Goal: Complete application form: Complete application form

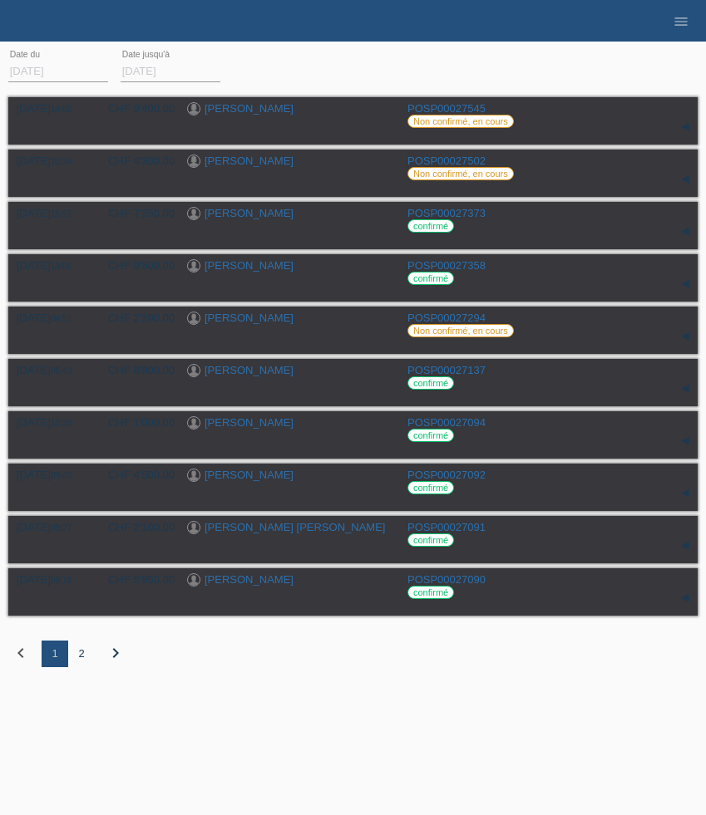
click at [673, 14] on icon "menu" at bounding box center [680, 21] width 17 height 17
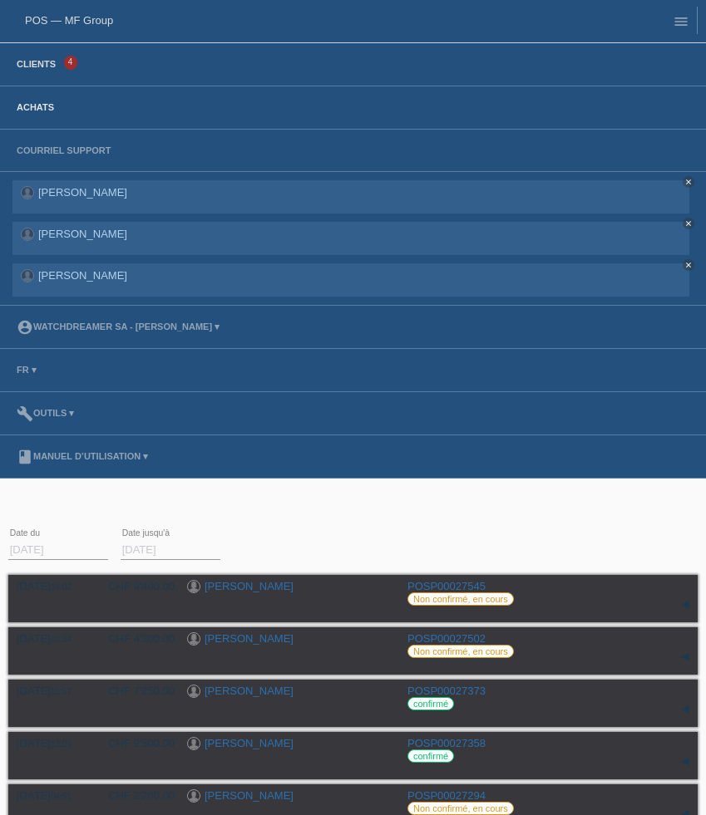
click at [42, 64] on link "Clients" at bounding box center [36, 64] width 56 height 10
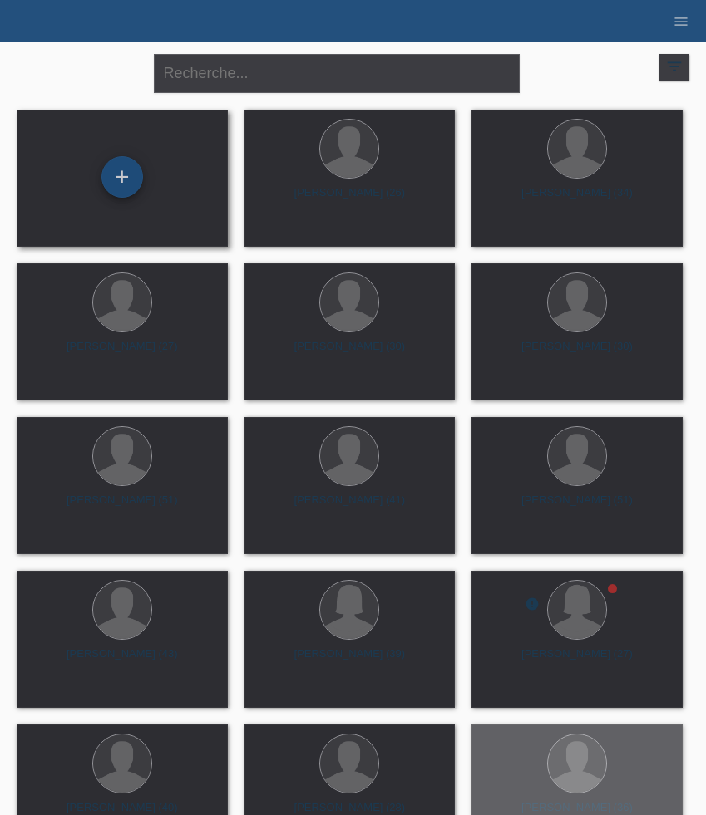
click at [130, 184] on div "+" at bounding box center [122, 177] width 42 height 42
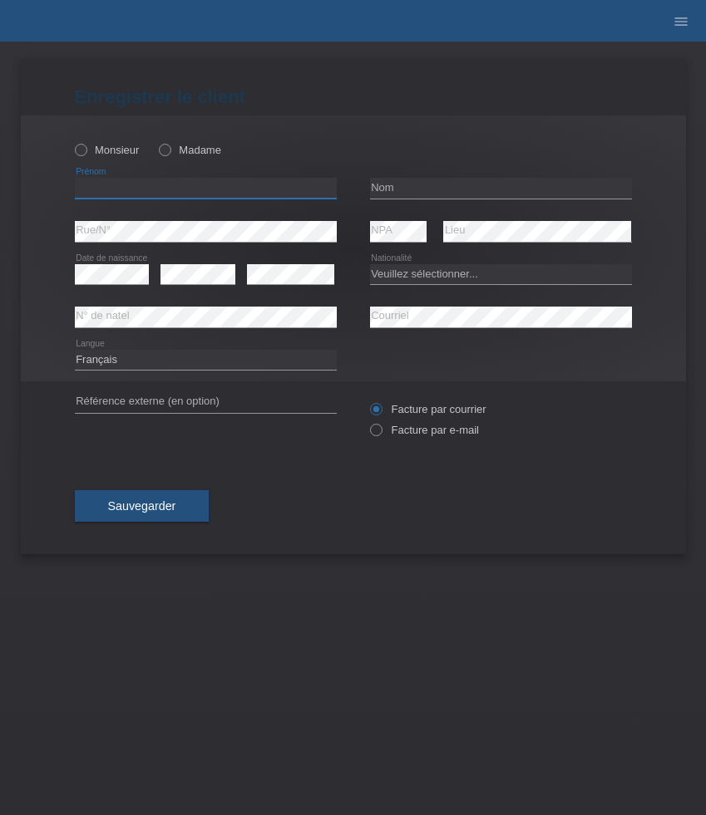
click at [119, 194] on input "text" at bounding box center [206, 188] width 262 height 21
paste input "Atharsan"
type input "Atharsan"
click at [113, 149] on label "Monsieur" at bounding box center [107, 150] width 65 height 12
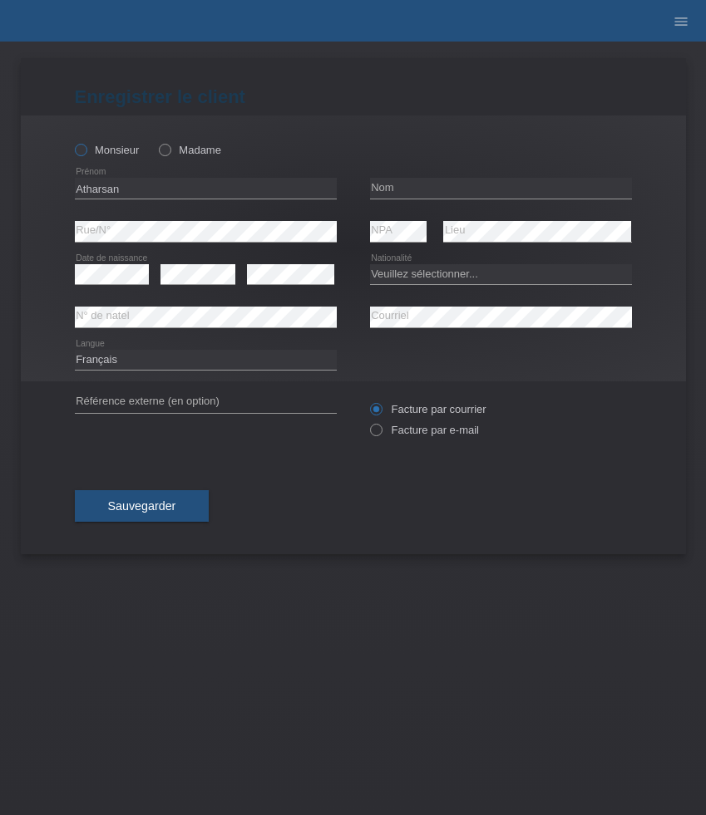
click at [86, 149] on input "Monsieur" at bounding box center [80, 149] width 11 height 11
radio input "true"
click at [419, 195] on input "text" at bounding box center [501, 188] width 262 height 21
paste input "Kanagarajah"
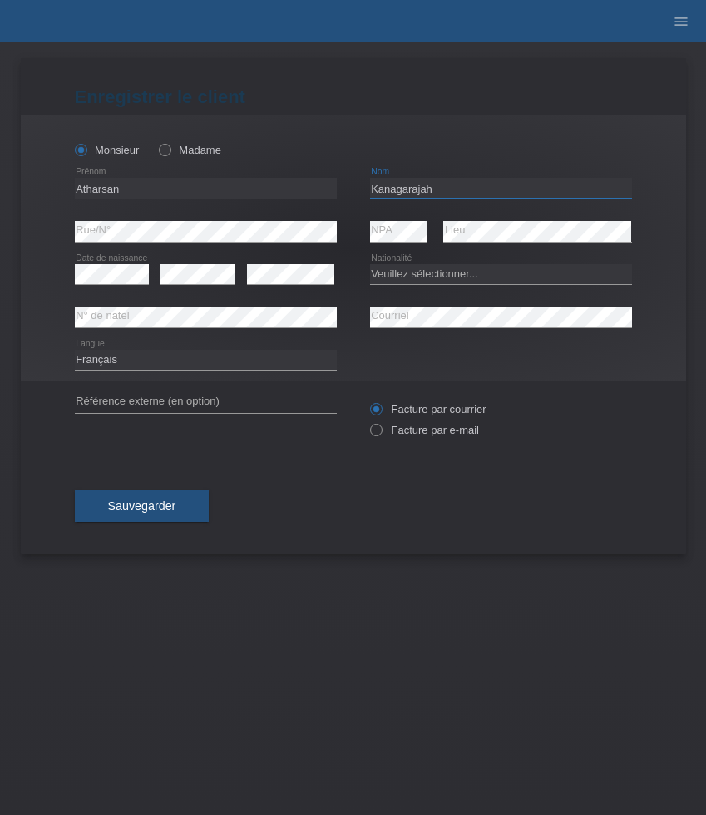
type input "Kanagarajah"
click at [432, 265] on select "Veuillez sélectionner... Suisse Allemagne Autriche Liechtenstein ------------ A…" at bounding box center [501, 274] width 262 height 20
select select "CH"
click at [370, 264] on select "Veuillez sélectionner... Suisse Allemagne Autriche Liechtenstein ------------ A…" at bounding box center [501, 274] width 262 height 20
click at [411, 435] on label "Facture par e-mail" at bounding box center [424, 430] width 109 height 12
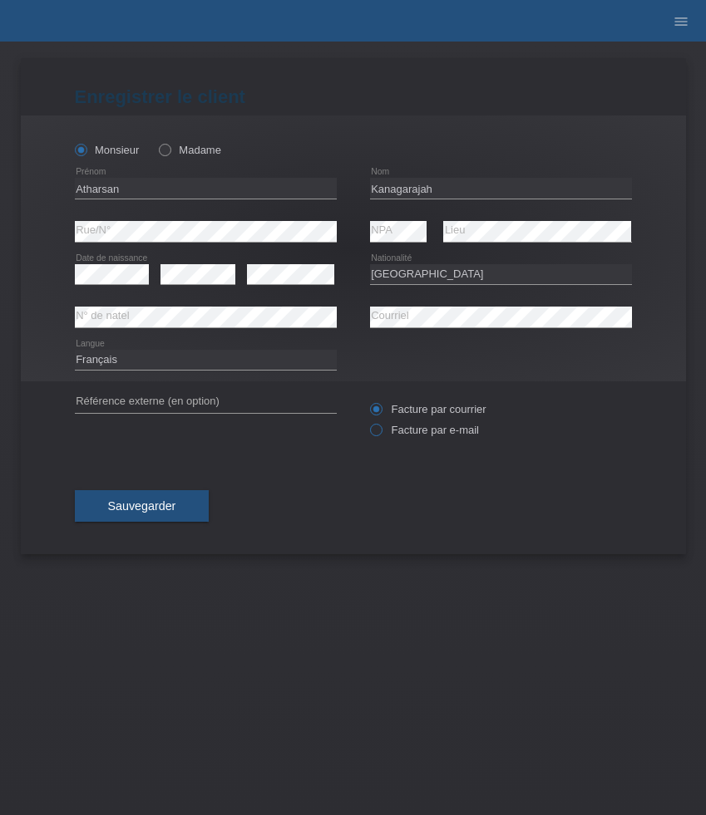
click at [381, 435] on input "Facture par e-mail" at bounding box center [375, 434] width 11 height 21
radio input "true"
click at [155, 509] on span "Sauvegarder" at bounding box center [142, 505] width 68 height 13
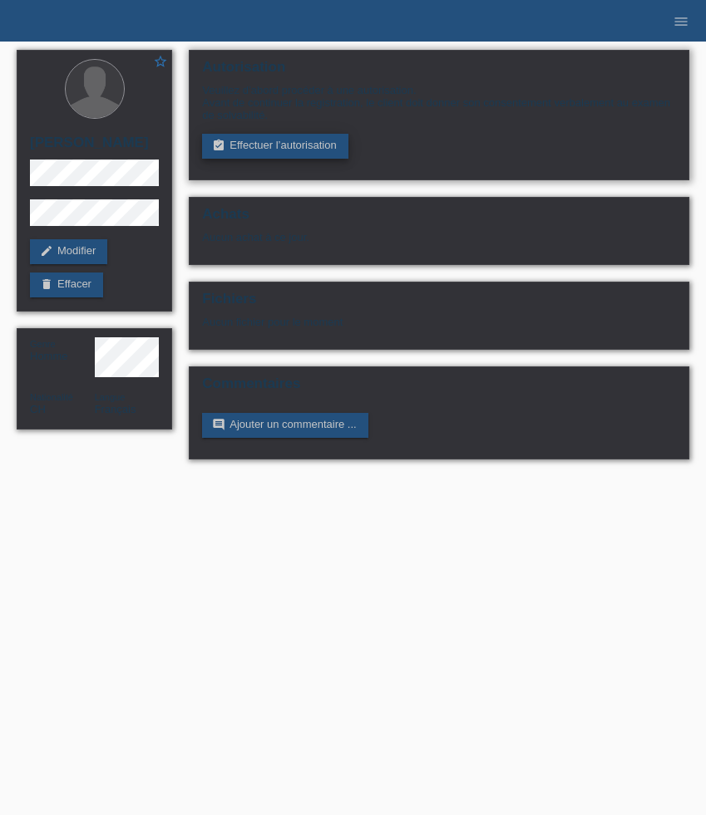
click at [257, 144] on link "assignment_turned_in Effectuer l’autorisation" at bounding box center [274, 146] width 145 height 25
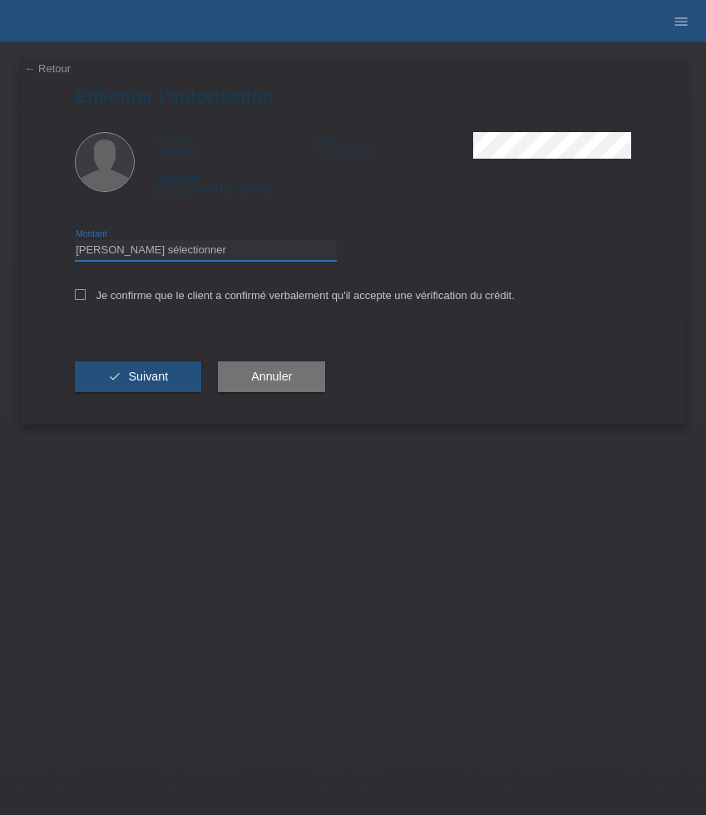
click at [179, 251] on select "Veuillez sélectionner CHF 1.00 - CHF 499.00 CHF 500.00 - CHF 1'999.00 CHF 2'000…" at bounding box center [206, 250] width 262 height 20
select select "3"
click at [75, 243] on select "Veuillez sélectionner CHF 1.00 - CHF 499.00 CHF 500.00 - CHF 1'999.00 CHF 2'000…" at bounding box center [206, 250] width 262 height 20
click at [143, 302] on label "Je confirme que le client a confirmé verbalement qu'il accepte une vérification…" at bounding box center [295, 295] width 440 height 12
click at [86, 300] on input "Je confirme que le client a confirmé verbalement qu'il accepte une vérification…" at bounding box center [80, 294] width 11 height 11
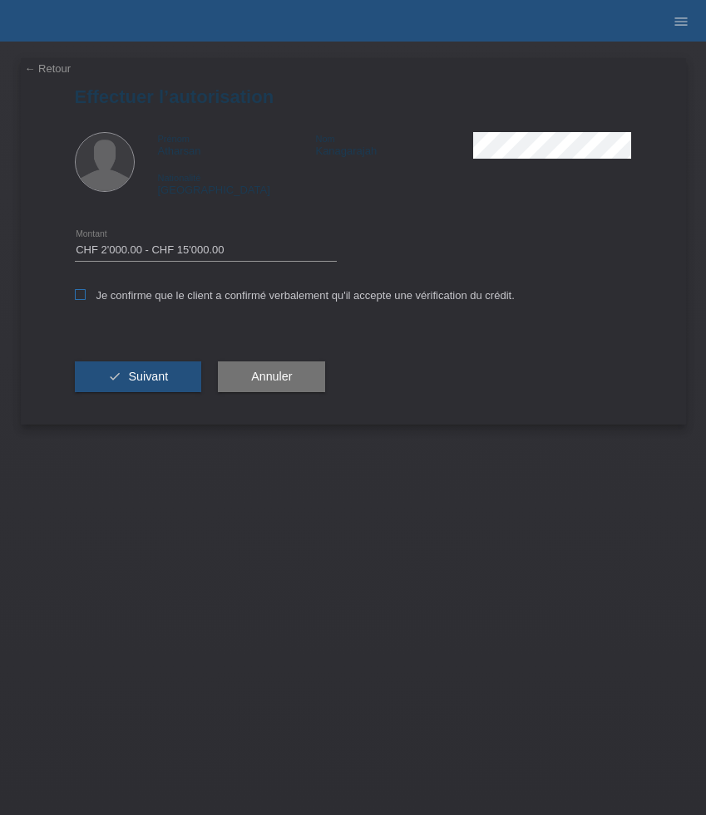
checkbox input "true"
click at [145, 391] on button "check Suivant" at bounding box center [138, 378] width 127 height 32
